Goal: Use online tool/utility: Utilize a website feature to perform a specific function

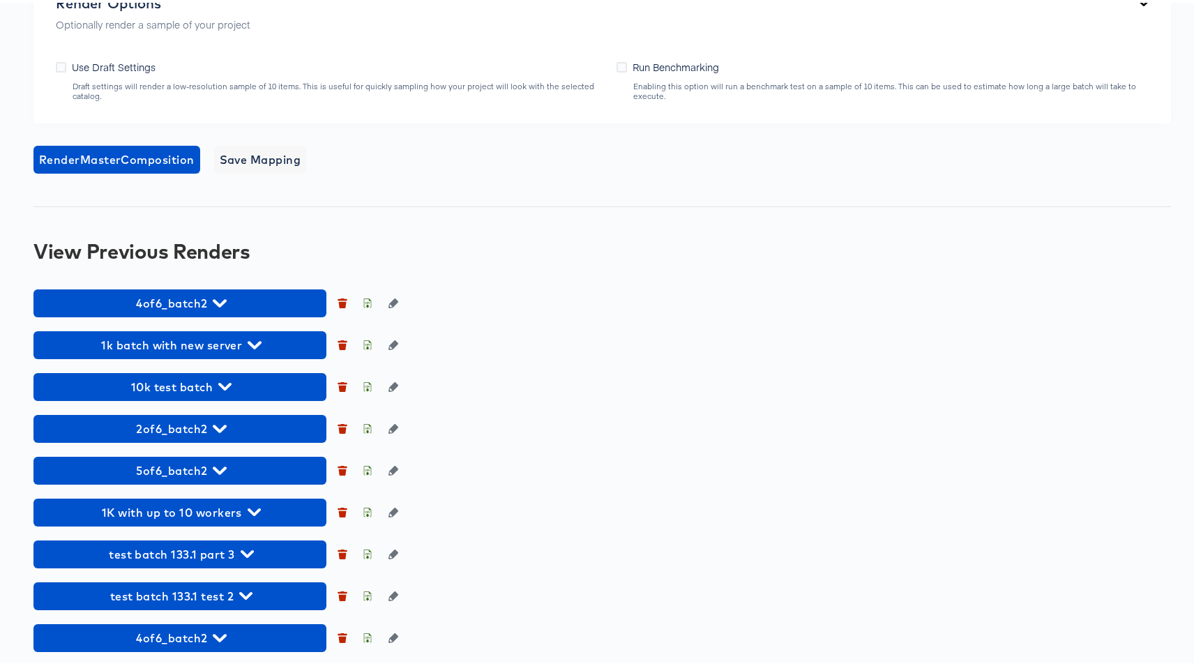
scroll to position [1073, 0]
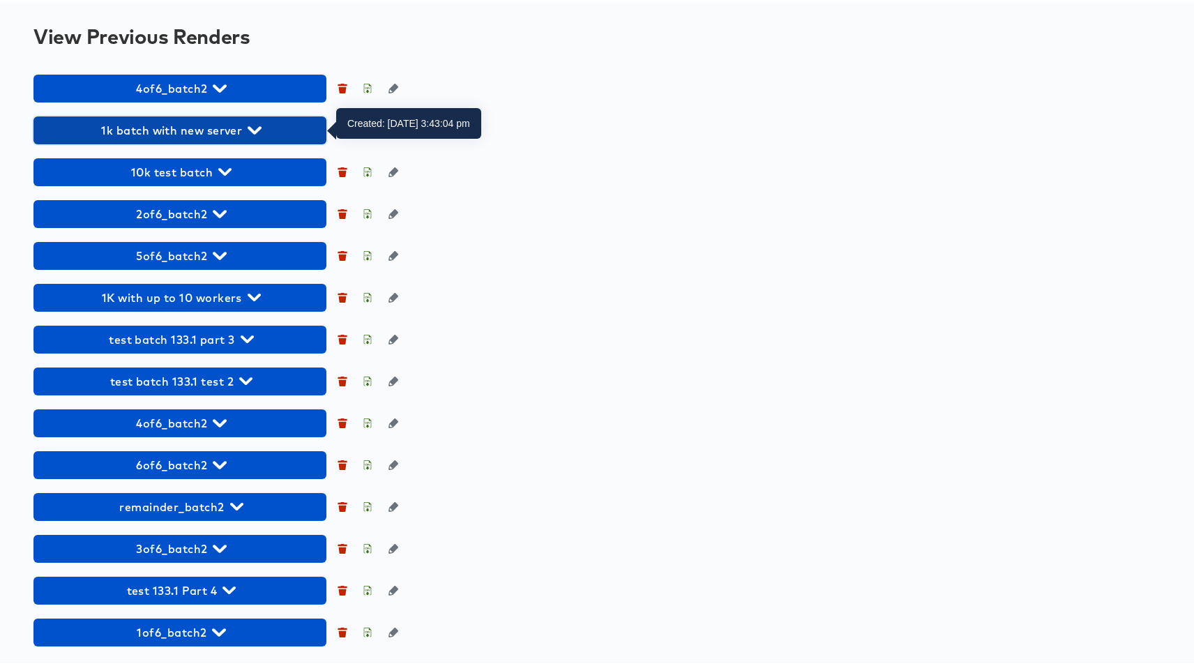
click at [172, 130] on span "1k batch with new server" at bounding box center [179, 128] width 279 height 20
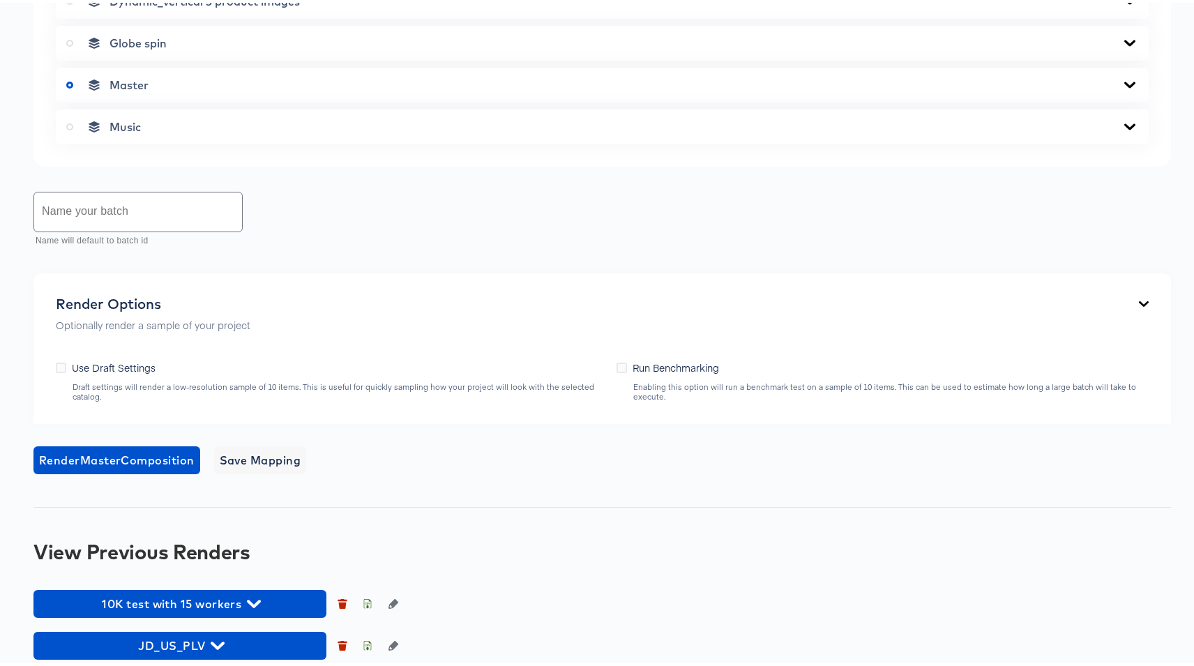
scroll to position [738, 0]
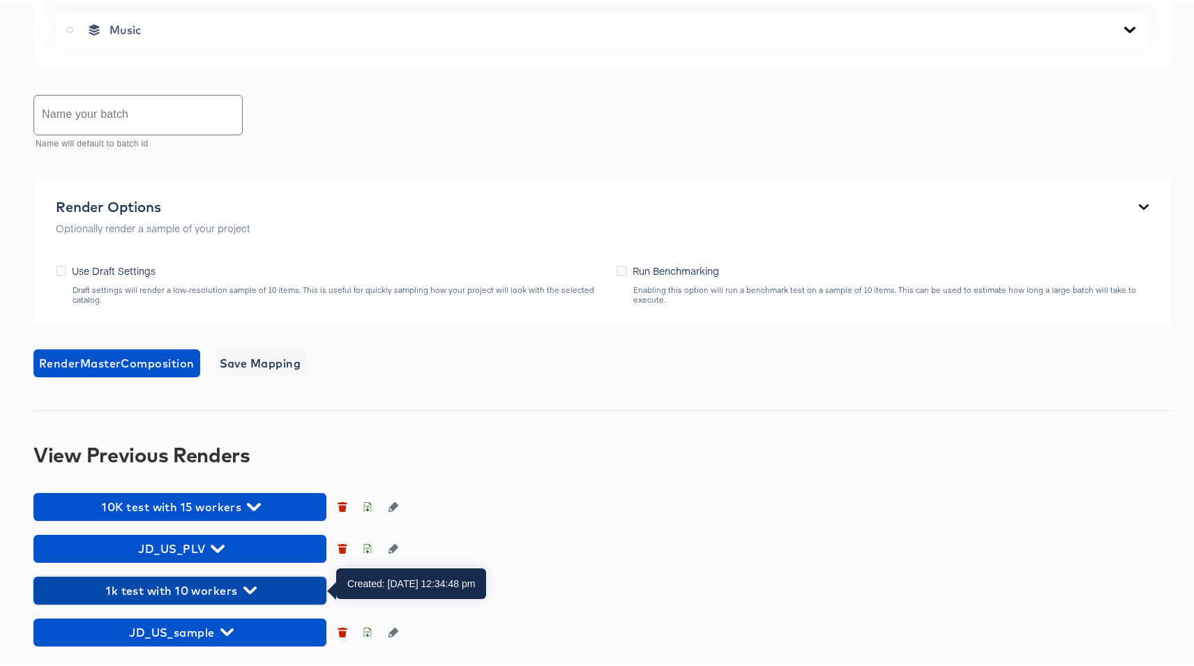
click at [174, 583] on span "1k test with 10 workers" at bounding box center [179, 588] width 279 height 20
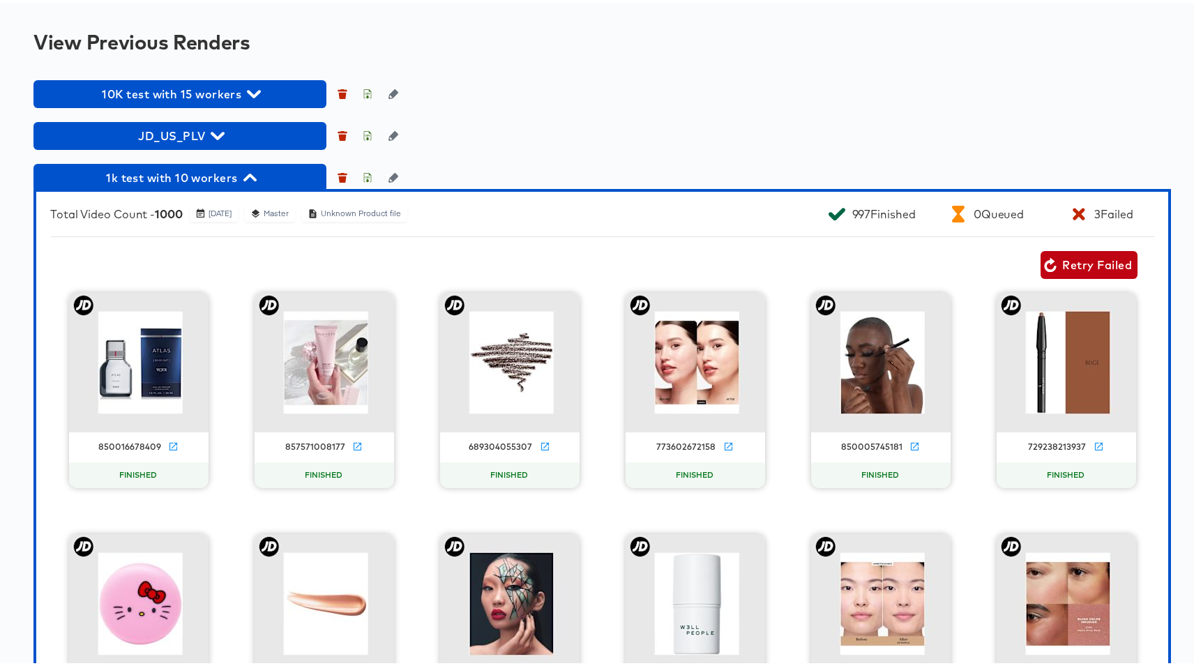
scroll to position [1181, 0]
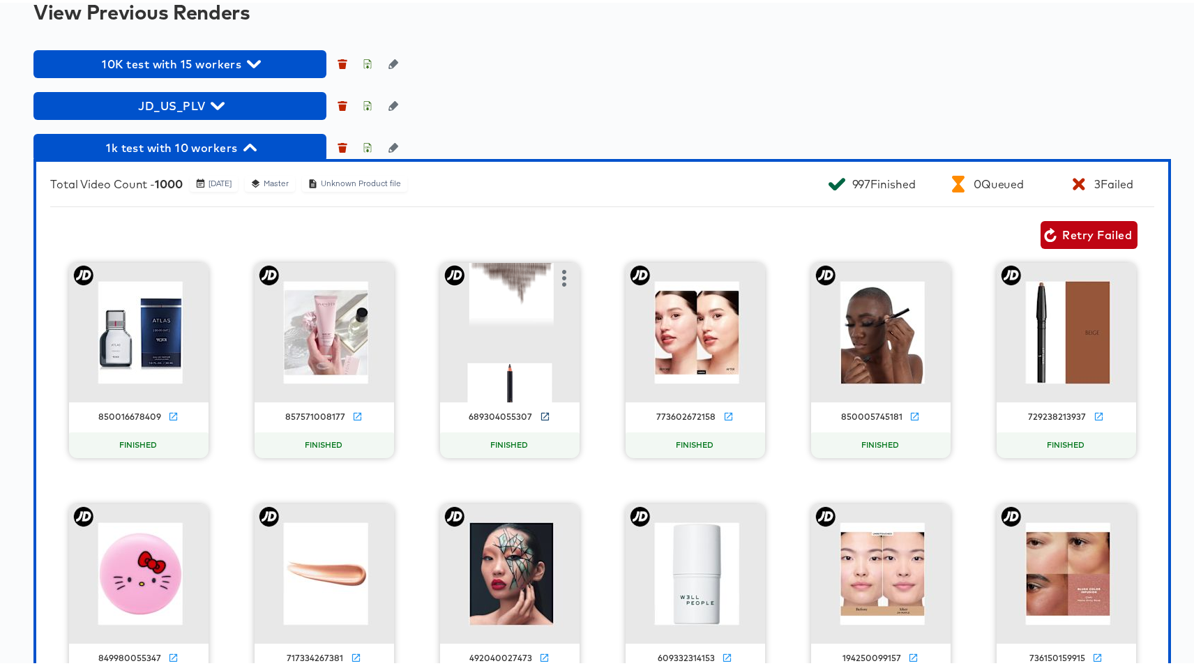
click at [541, 415] on icon at bounding box center [545, 414] width 8 height 8
